Goal: Find specific page/section: Find specific page/section

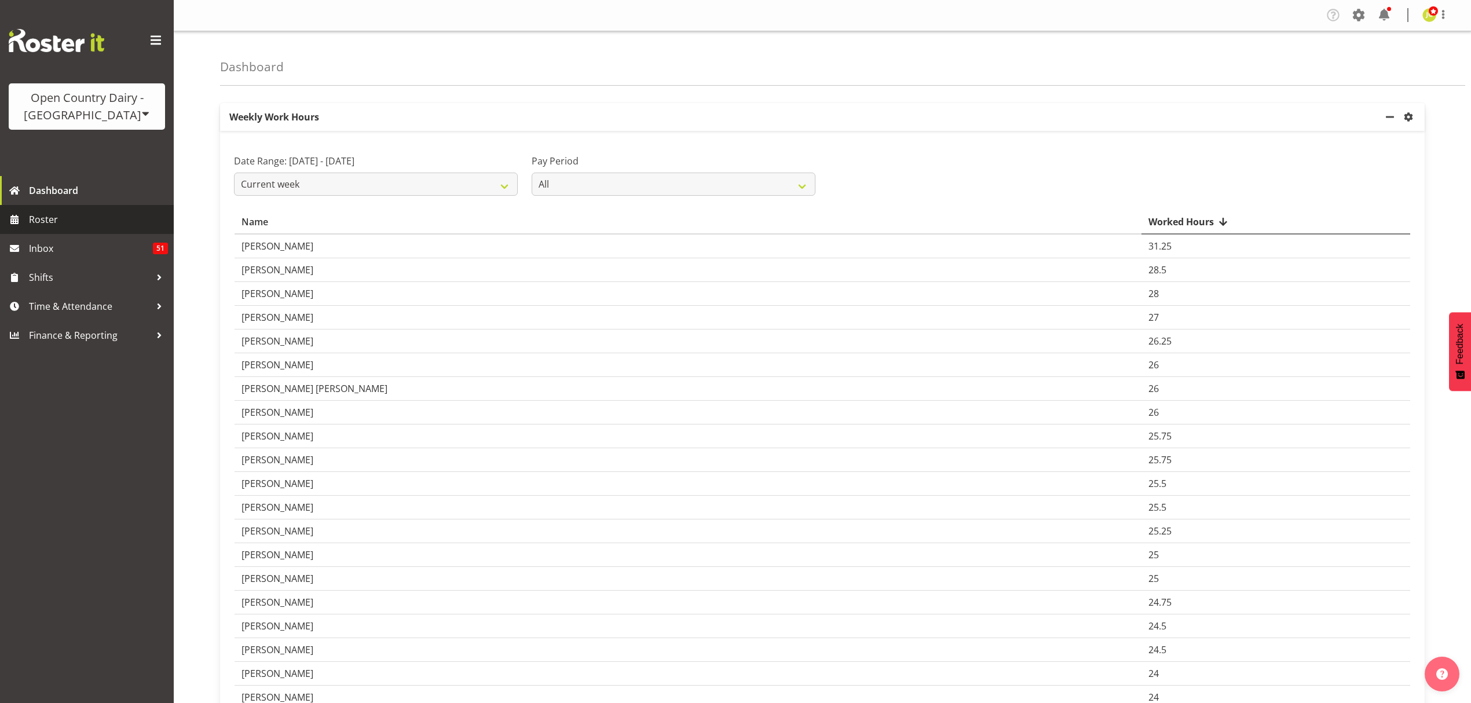
click at [101, 221] on span "Roster" at bounding box center [98, 219] width 139 height 17
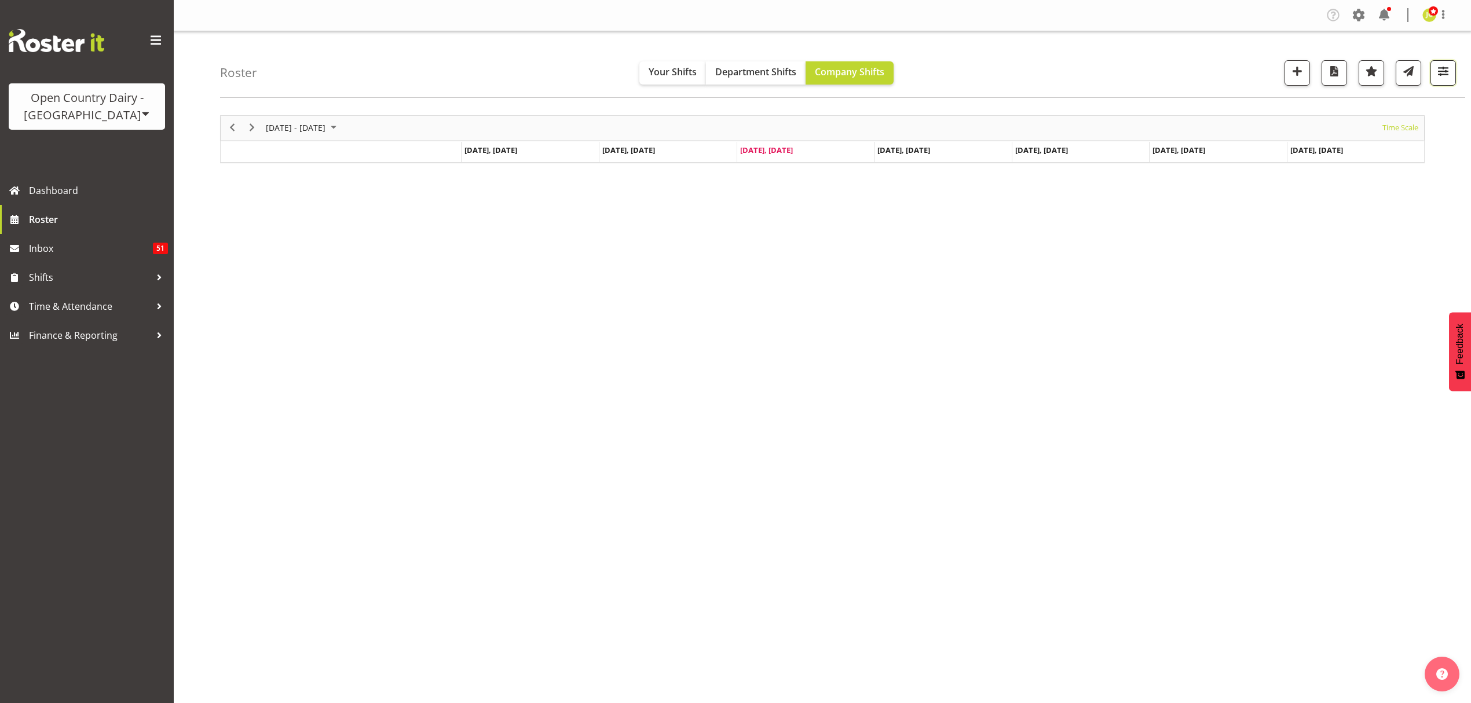
click at [1447, 61] on button "button" at bounding box center [1443, 72] width 25 height 25
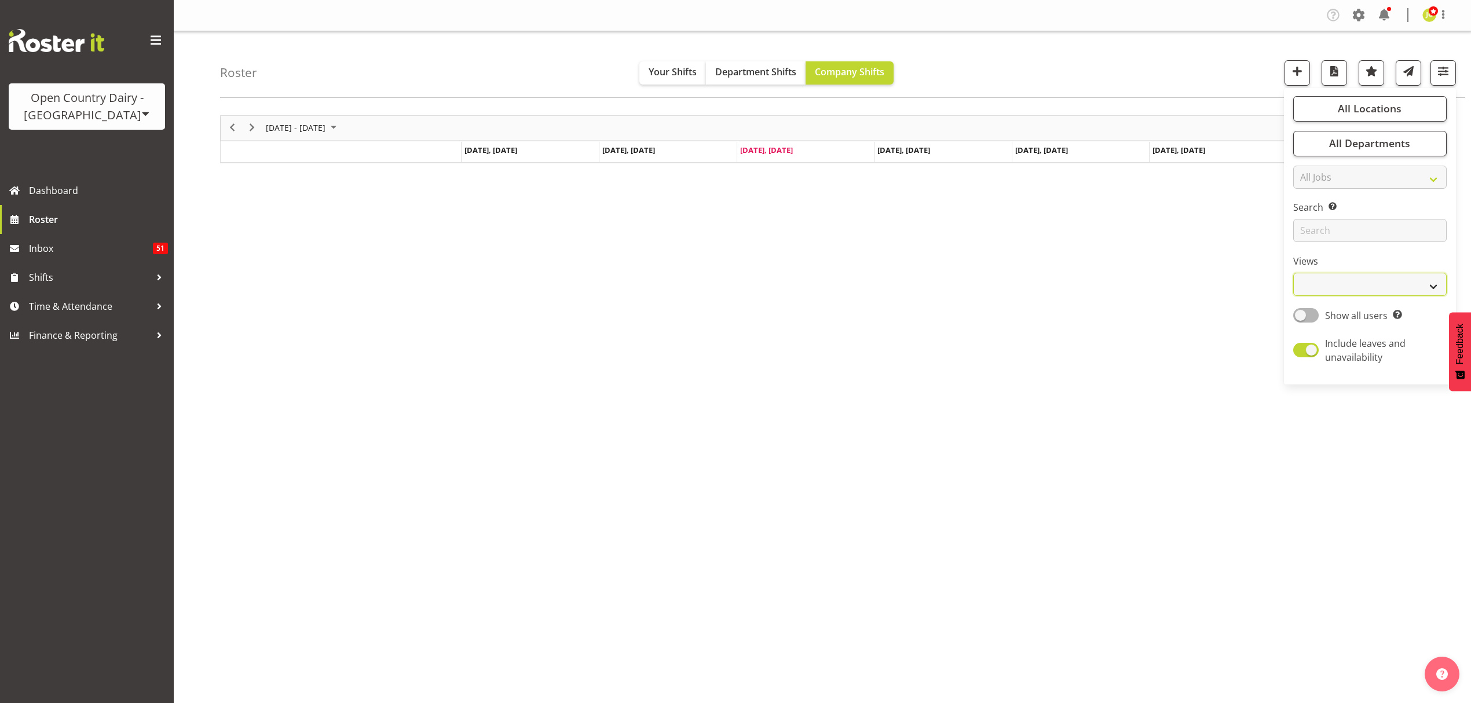
click at [1358, 290] on select "Staff Role Shift - Horizontal Shift - Vertical Staff - Location" at bounding box center [1370, 284] width 154 height 23
select select "shift"
click at [1293, 273] on select "Staff Role Shift - Horizontal Shift - Vertical Staff - Location" at bounding box center [1370, 284] width 154 height 23
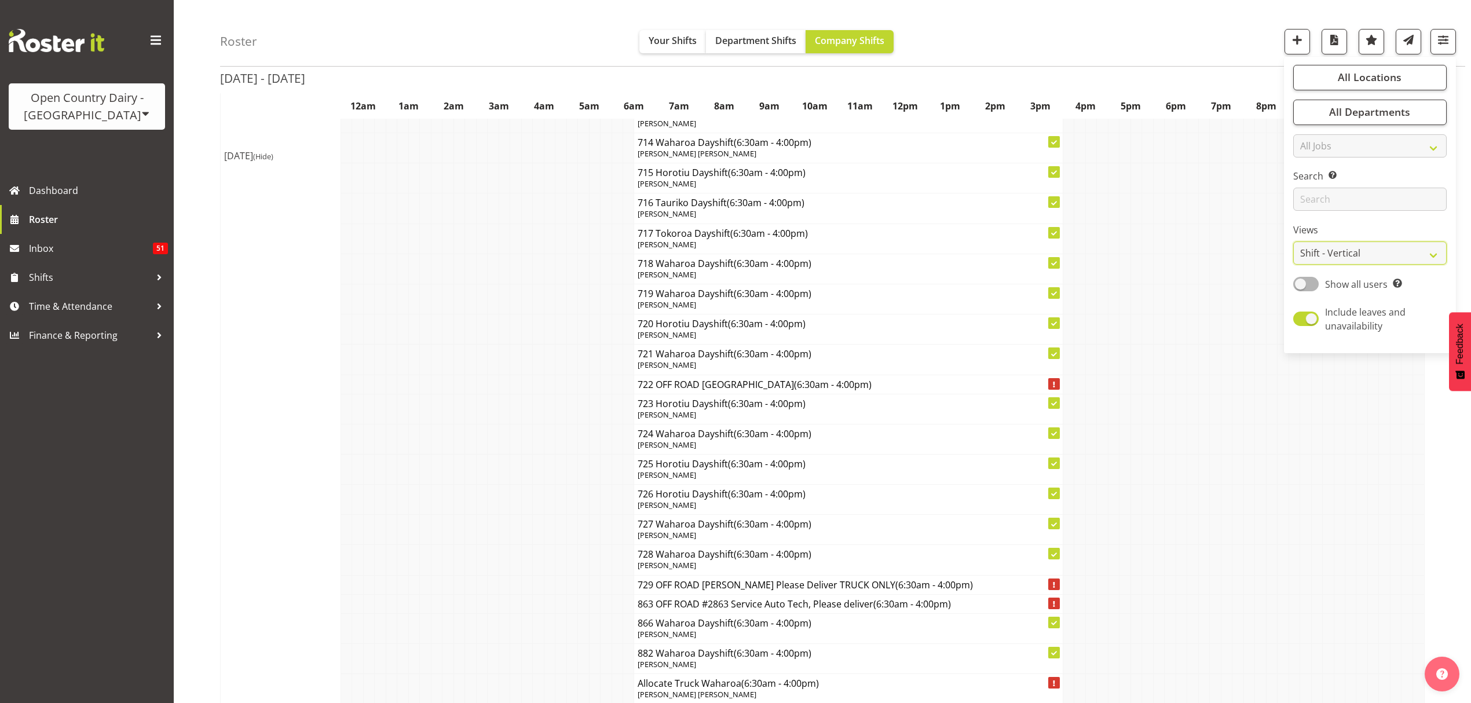
scroll to position [7337, 0]
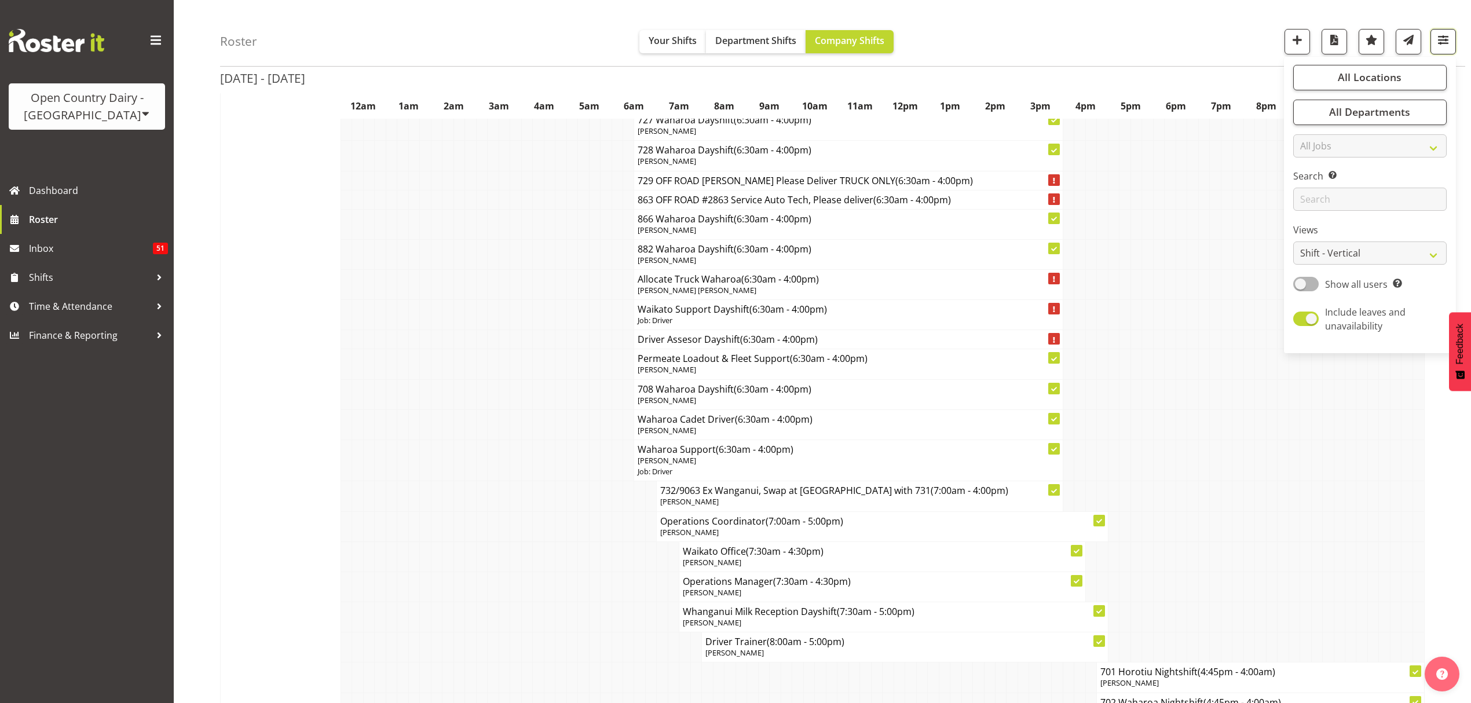
click at [1447, 50] on button "button" at bounding box center [1443, 41] width 25 height 25
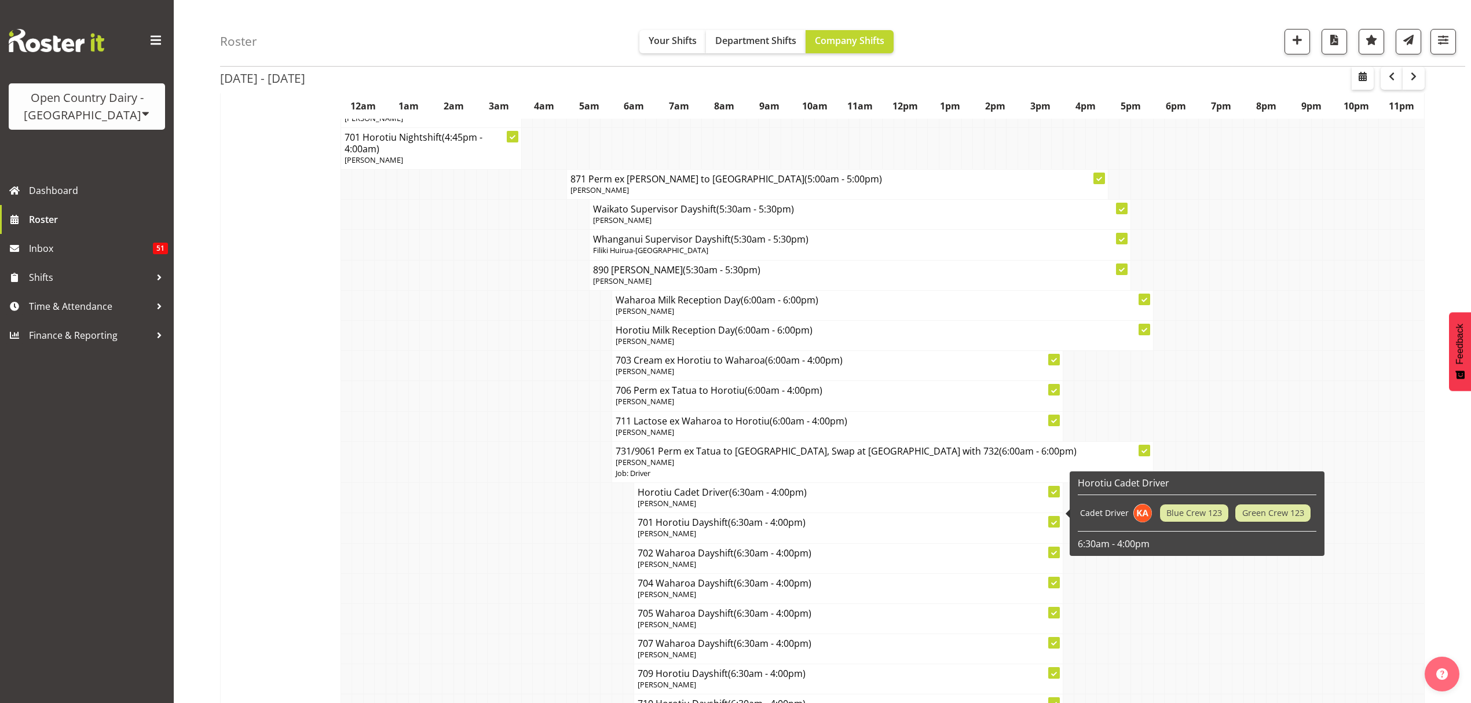
scroll to position [6256, 0]
